Goal: Book appointment/travel/reservation

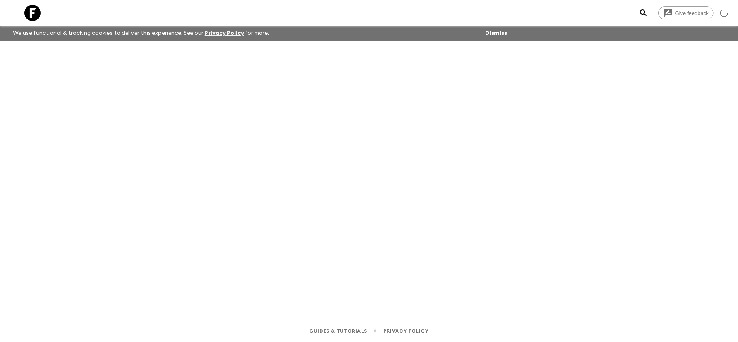
click at [33, 19] on icon at bounding box center [32, 13] width 16 height 16
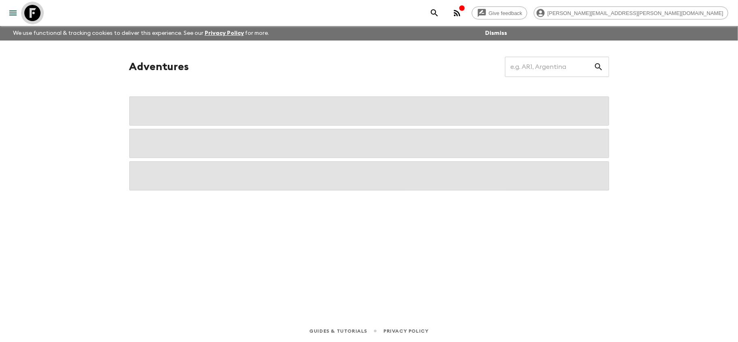
click at [31, 8] on icon at bounding box center [32, 13] width 16 height 16
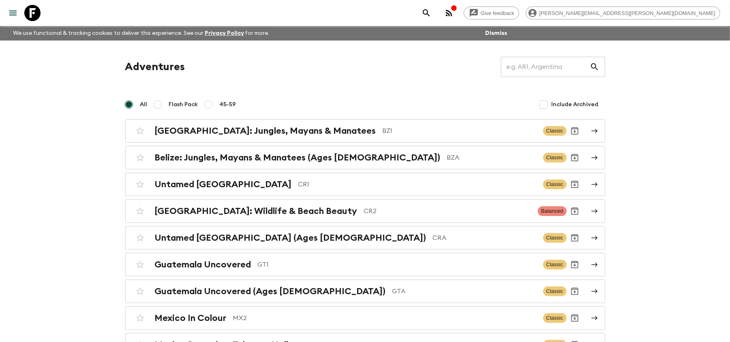
scroll to position [62, 0]
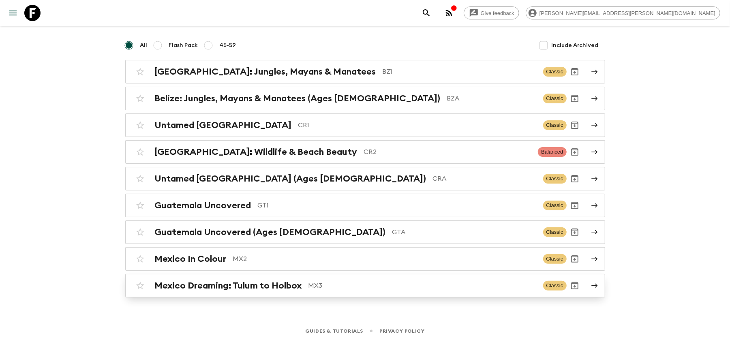
click at [300, 283] on h2 "Mexico Dreaming: Tulum to Holbox" at bounding box center [228, 286] width 147 height 11
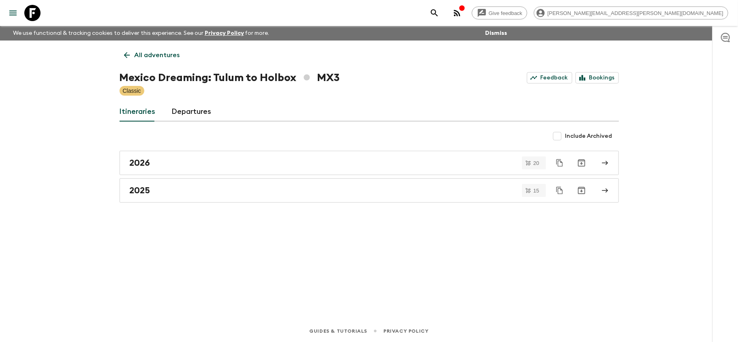
click at [189, 157] on link "2026" at bounding box center [370, 163] width 500 height 24
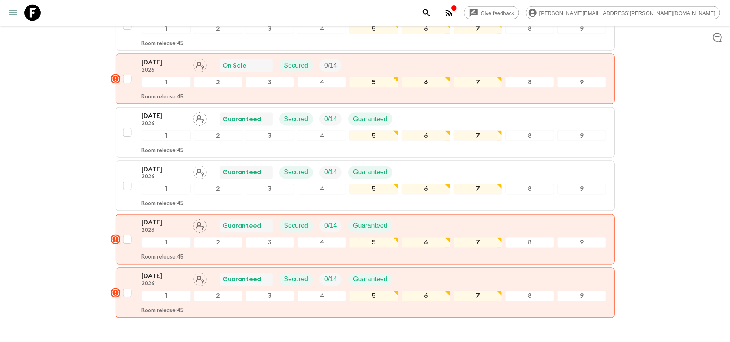
scroll to position [983, 0]
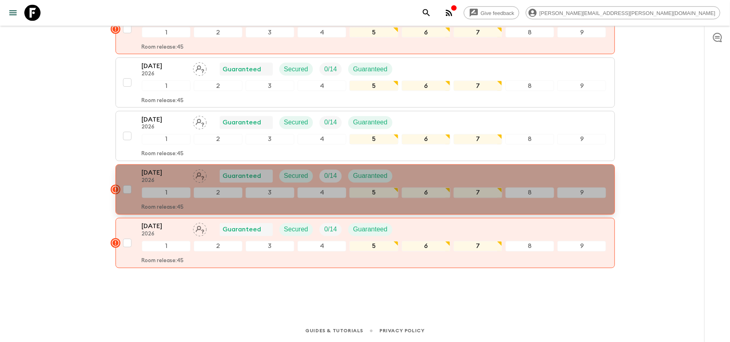
click at [536, 175] on div "[DATE] 2026 Guaranteed Secured 0 / 14 Guaranteed" at bounding box center [374, 176] width 465 height 16
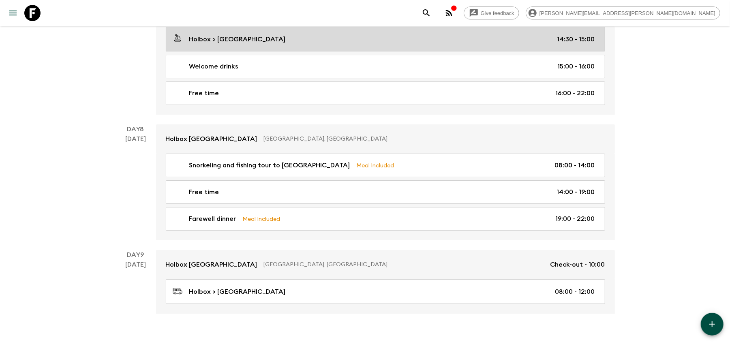
scroll to position [1955, 0]
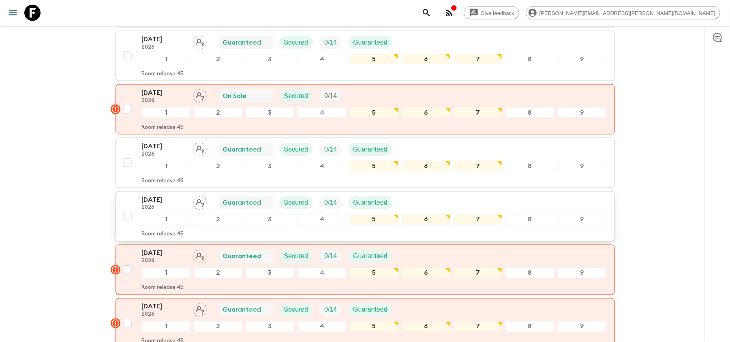
scroll to position [983, 0]
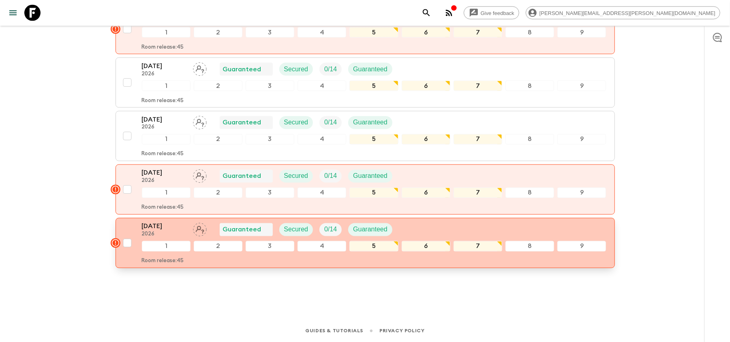
click at [140, 225] on div "[DATE] 2026 Guaranteed Secured 0 / 14 Guaranteed 1 2 3 4 5 6 7 8 9 Room release…" at bounding box center [362, 243] width 487 height 43
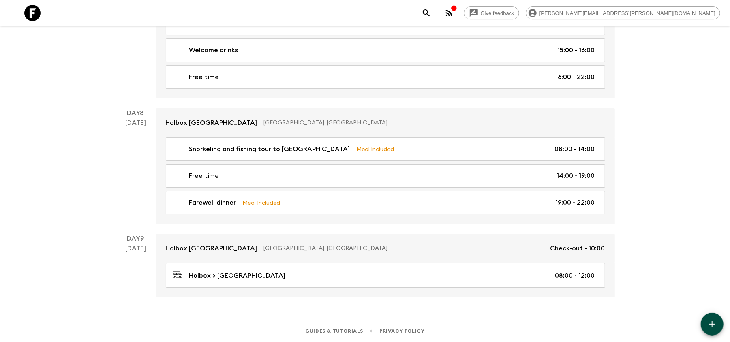
scroll to position [1955, 0]
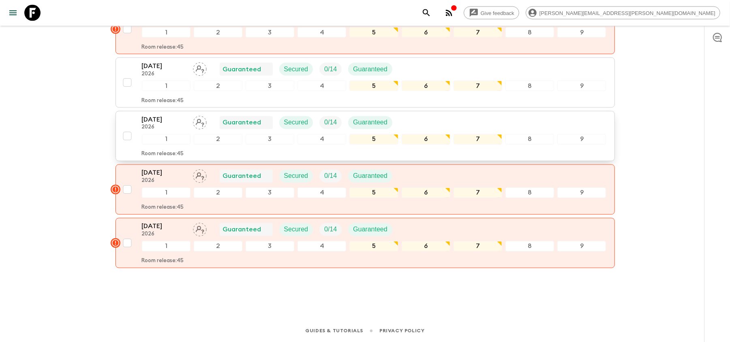
scroll to position [983, 0]
